Goal: Entertainment & Leisure: Consume media (video, audio)

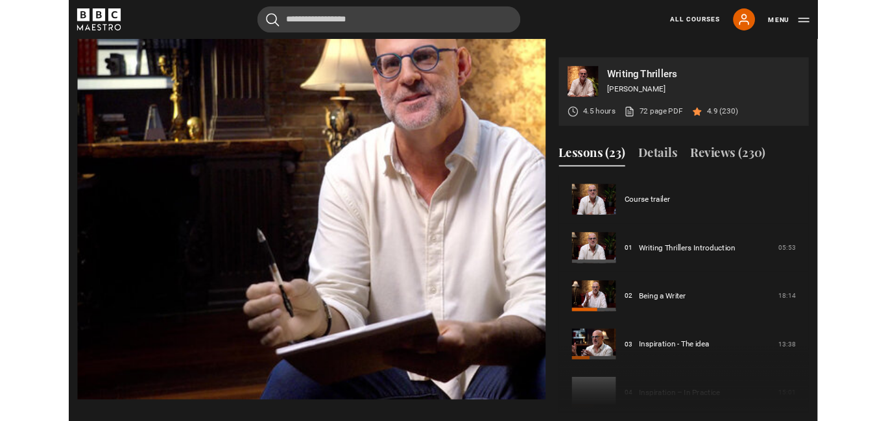
scroll to position [400, 0]
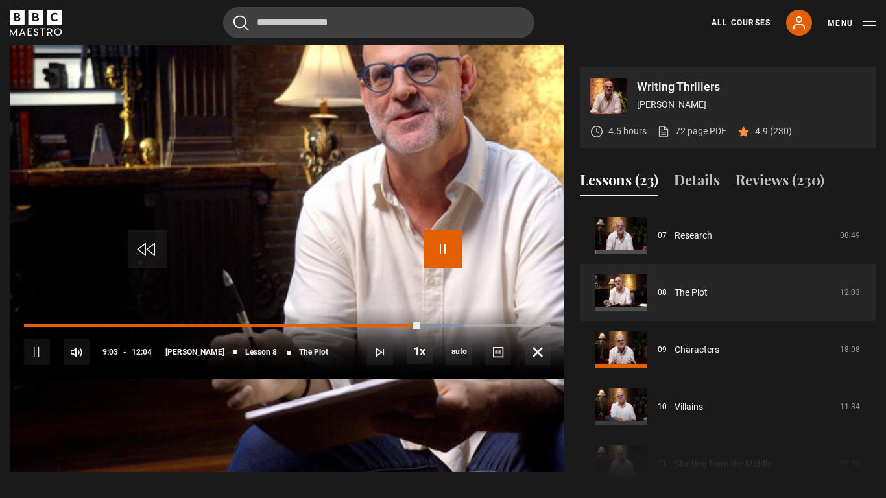
click at [435, 258] on span "Video Player" at bounding box center [443, 249] width 39 height 39
click at [435, 259] on span "Video Player" at bounding box center [443, 249] width 39 height 39
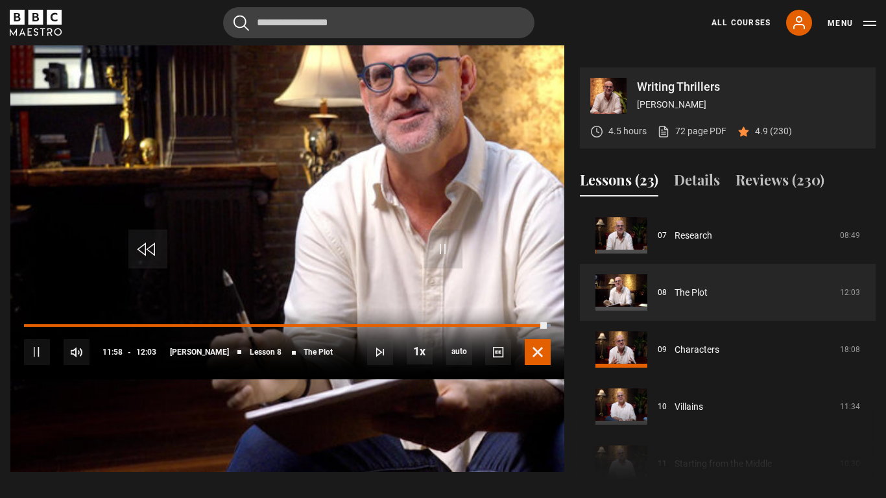
click at [551, 365] on span "Video Player" at bounding box center [538, 352] width 26 height 26
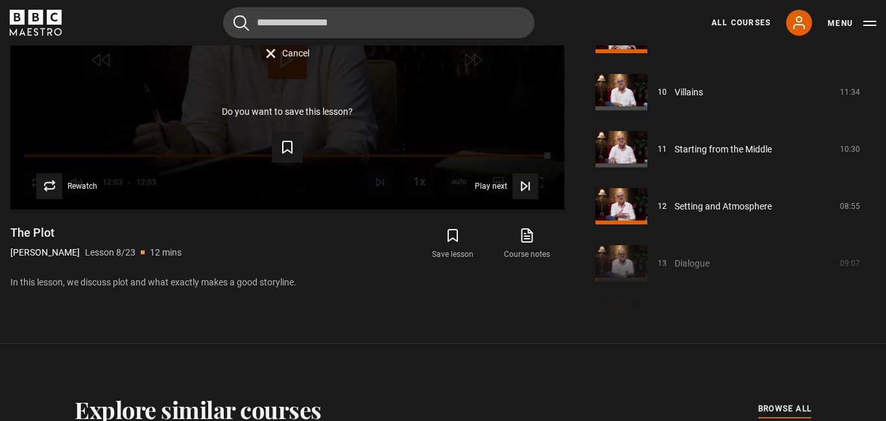
scroll to position [551, 0]
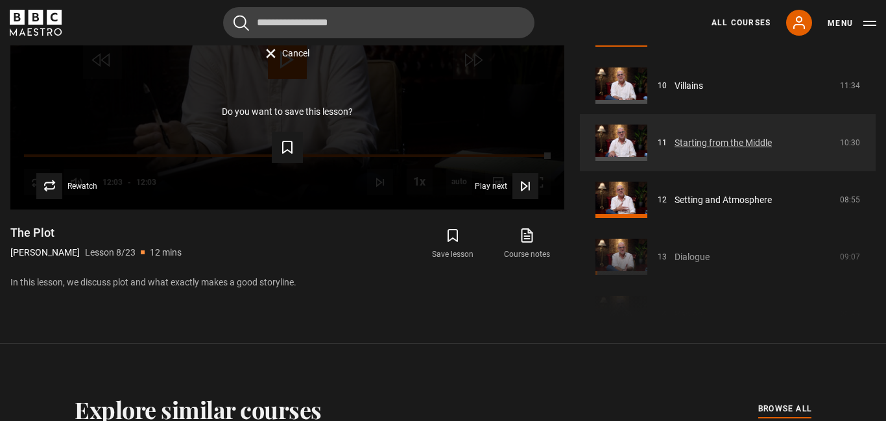
click at [749, 136] on link "Starting from the Middle" at bounding box center [723, 143] width 97 height 14
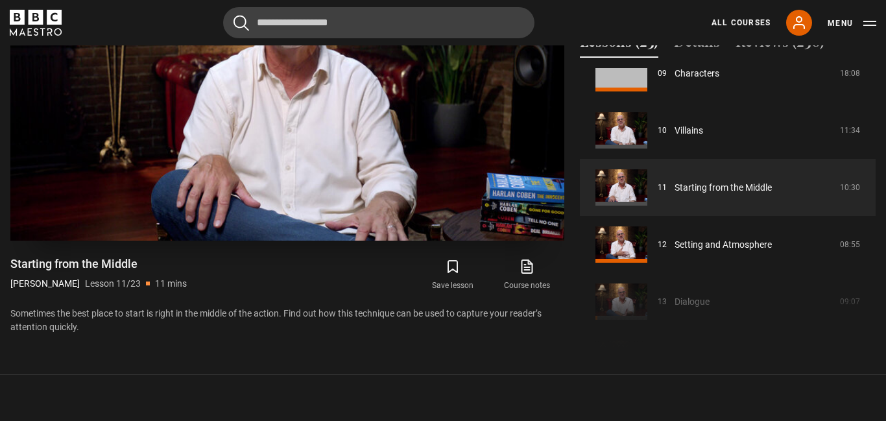
scroll to position [661, 0]
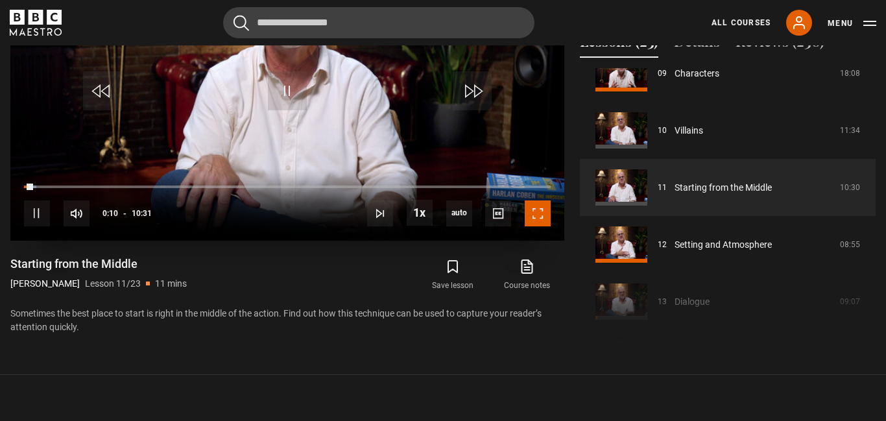
click at [544, 210] on span "Video Player" at bounding box center [538, 214] width 26 height 26
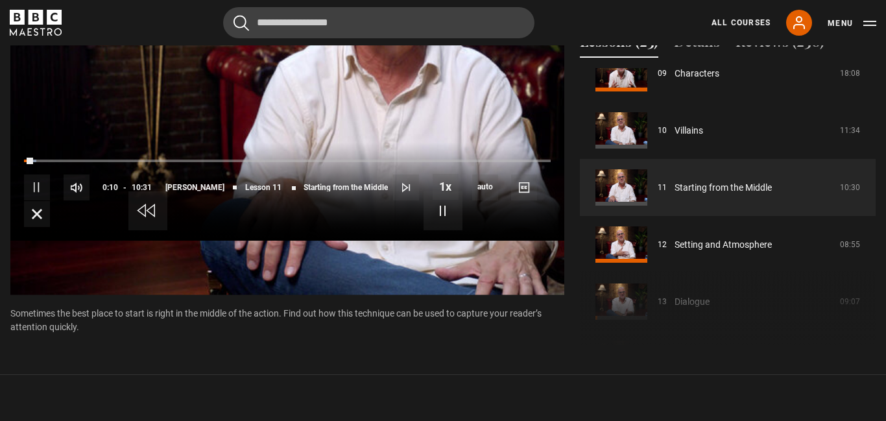
scroll to position [574, 0]
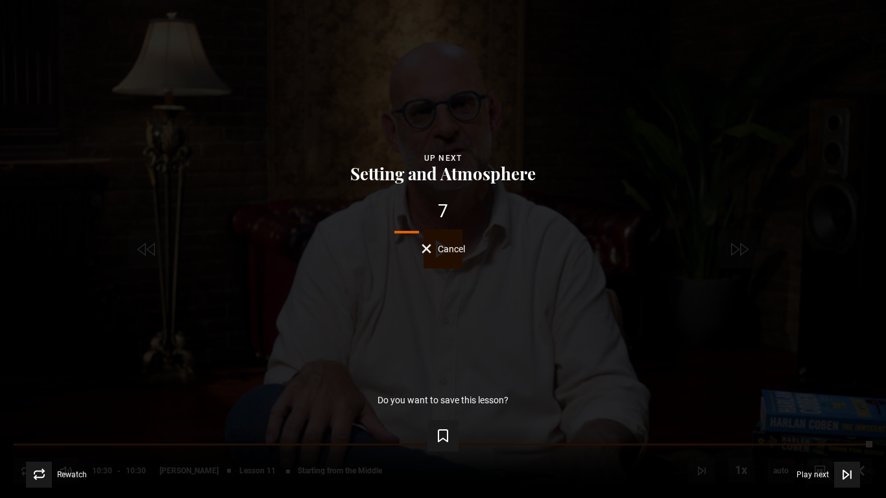
click at [450, 247] on span "Cancel" at bounding box center [451, 249] width 27 height 9
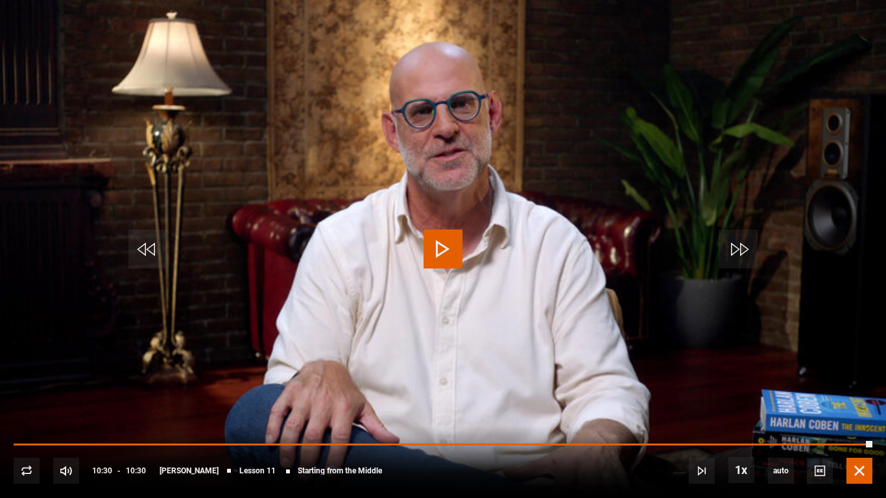
click at [857, 420] on span "Video Player" at bounding box center [860, 471] width 26 height 26
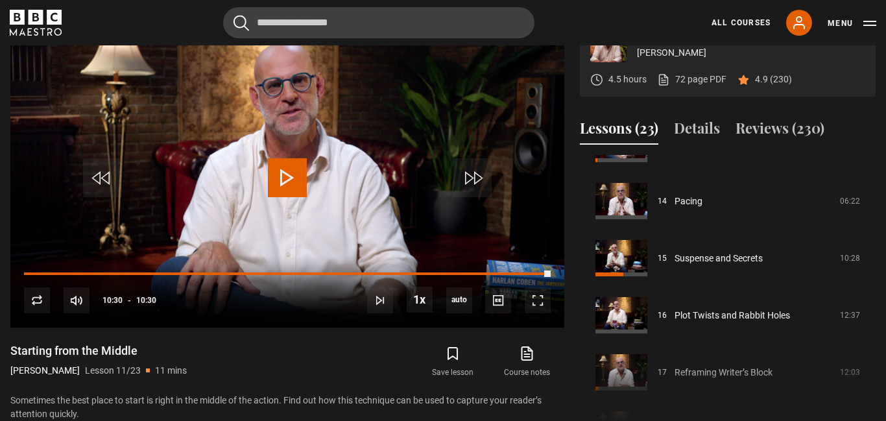
drag, startPoint x: 875, startPoint y: 286, endPoint x: 882, endPoint y: 338, distance: 52.3
click at [882, 338] on html "Skip to main content Cancel Courses Previous courses Next courses Agatha Christ…" at bounding box center [443, 385] width 886 height 1918
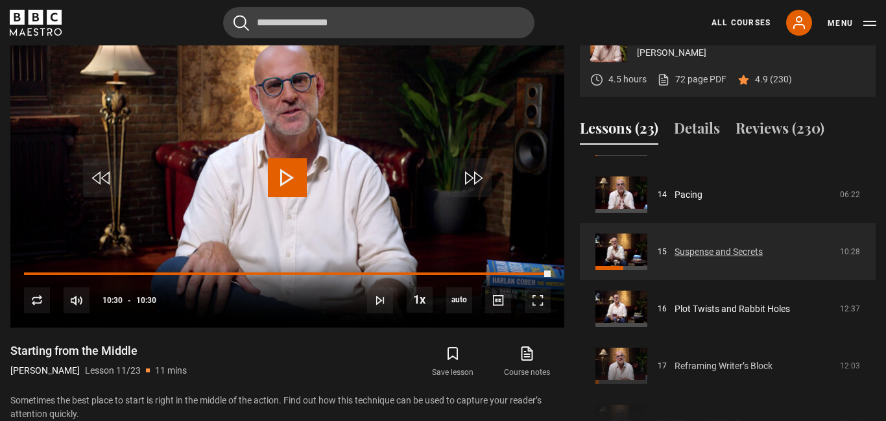
click at [748, 245] on link "Suspense and Secrets" at bounding box center [719, 252] width 88 height 14
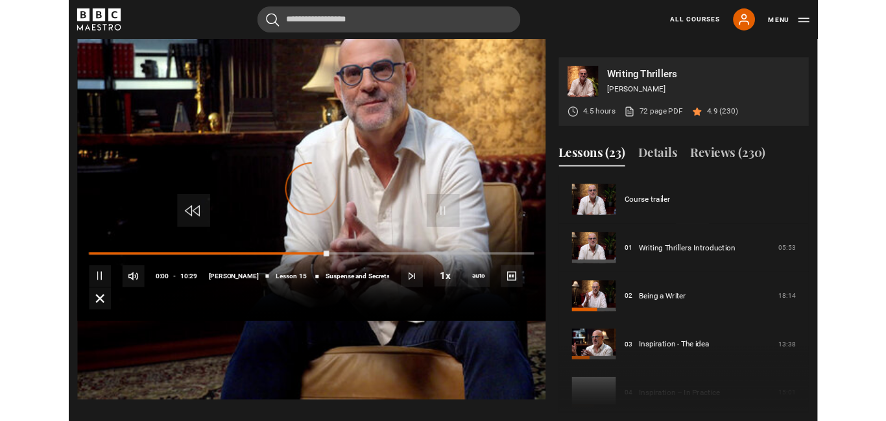
scroll to position [799, 0]
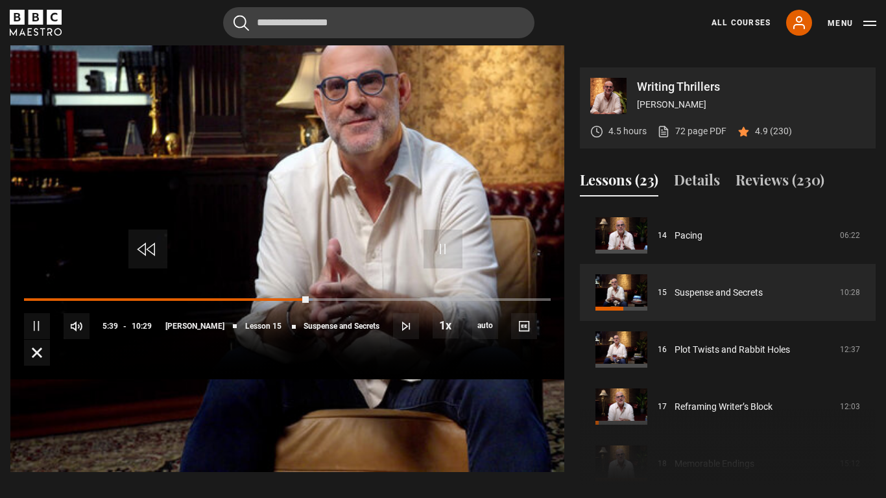
click at [12, 380] on div "10s Skip Back 10 seconds Pause 10s Skip Forward 10 seconds Loaded : 54.85% 05:3…" at bounding box center [287, 331] width 554 height 98
click at [25, 302] on div "00:00" at bounding box center [26, 300] width 2 height 4
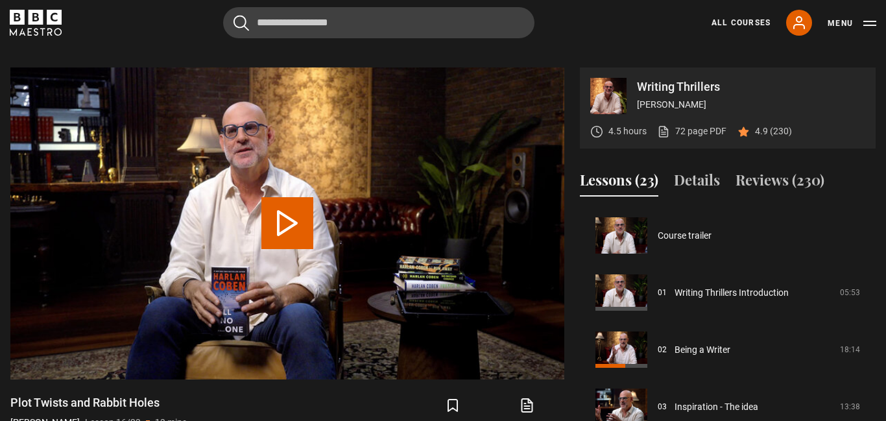
scroll to position [857, 0]
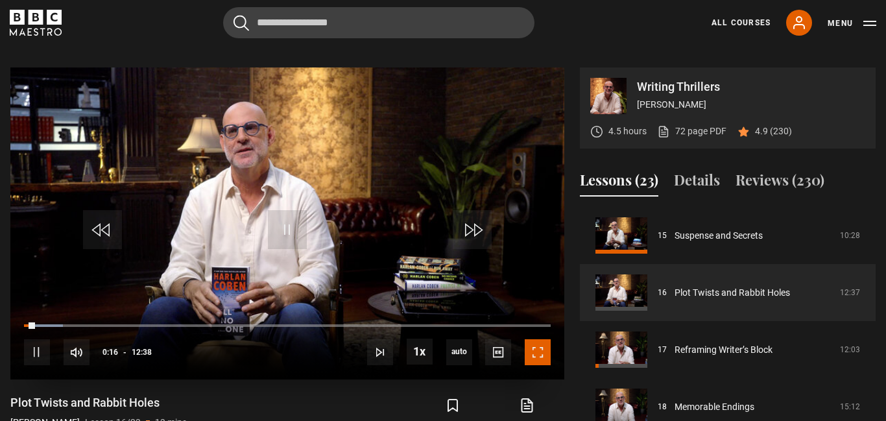
click at [543, 343] on span "Video Player" at bounding box center [538, 352] width 26 height 26
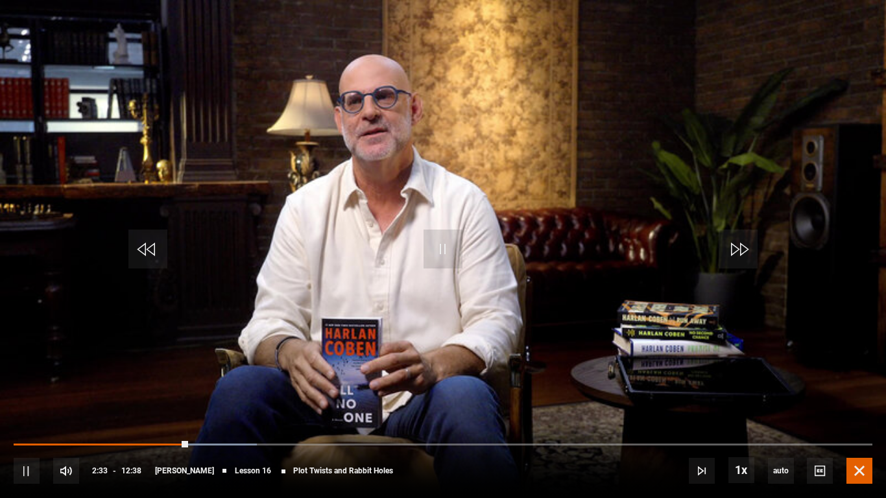
click at [866, 467] on span "Video Player" at bounding box center [860, 471] width 26 height 26
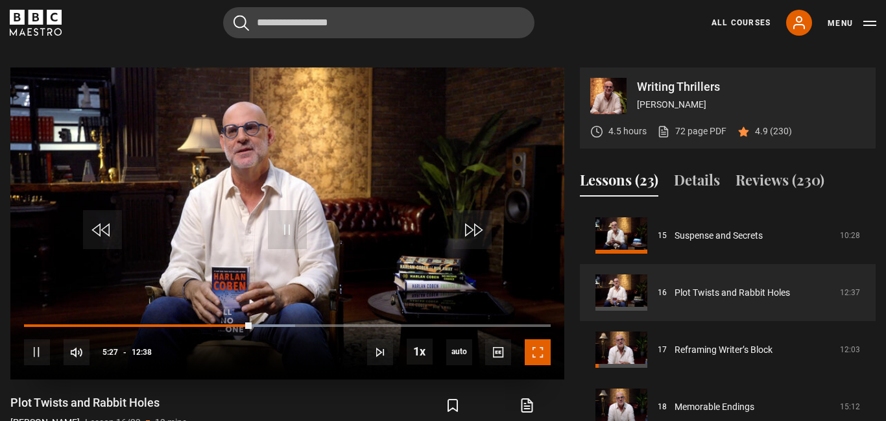
click at [542, 343] on span "Video Player" at bounding box center [538, 352] width 26 height 26
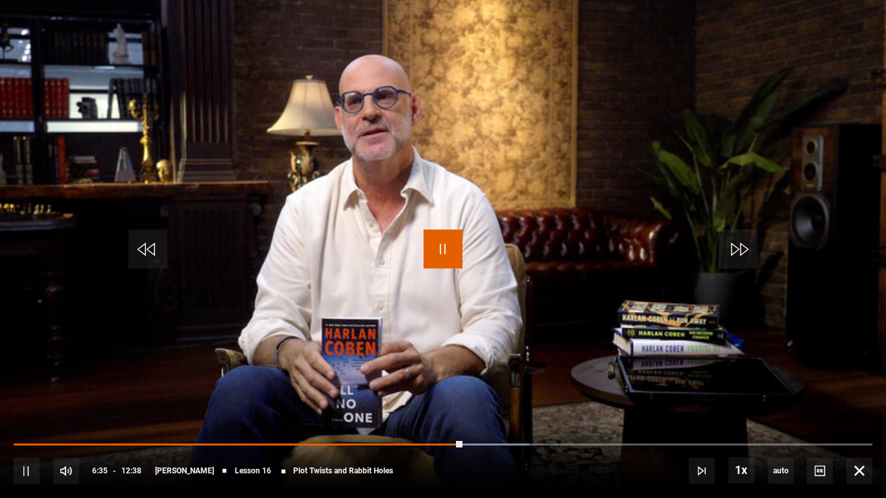
click at [446, 239] on span "Video Player" at bounding box center [443, 249] width 39 height 39
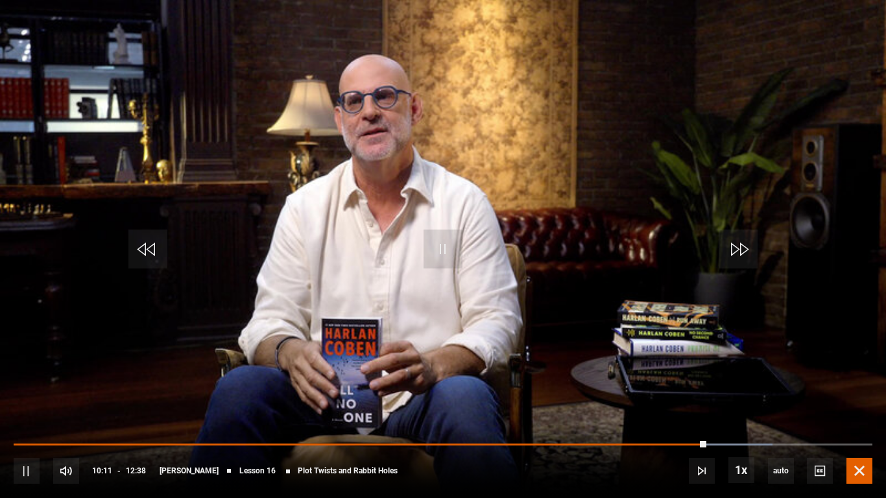
click at [859, 473] on span "Video Player" at bounding box center [860, 471] width 26 height 26
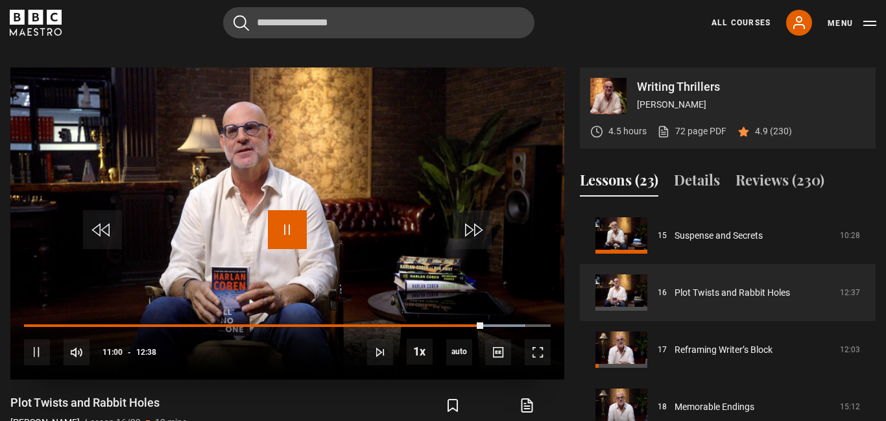
click at [297, 221] on span "Video Player" at bounding box center [287, 229] width 39 height 39
